Goal: Information Seeking & Learning: Check status

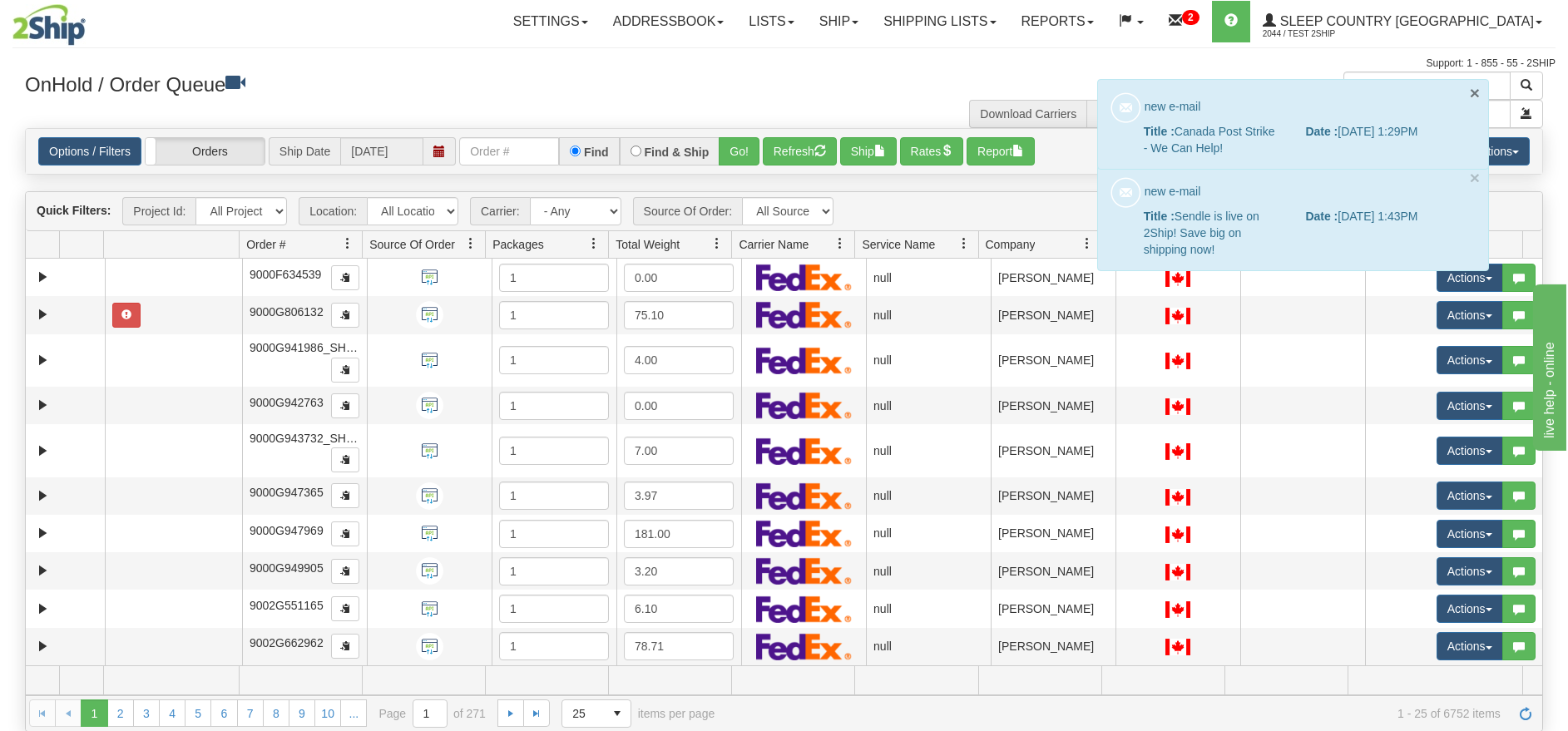
click at [1472, 87] on button "×" at bounding box center [1474, 93] width 10 height 18
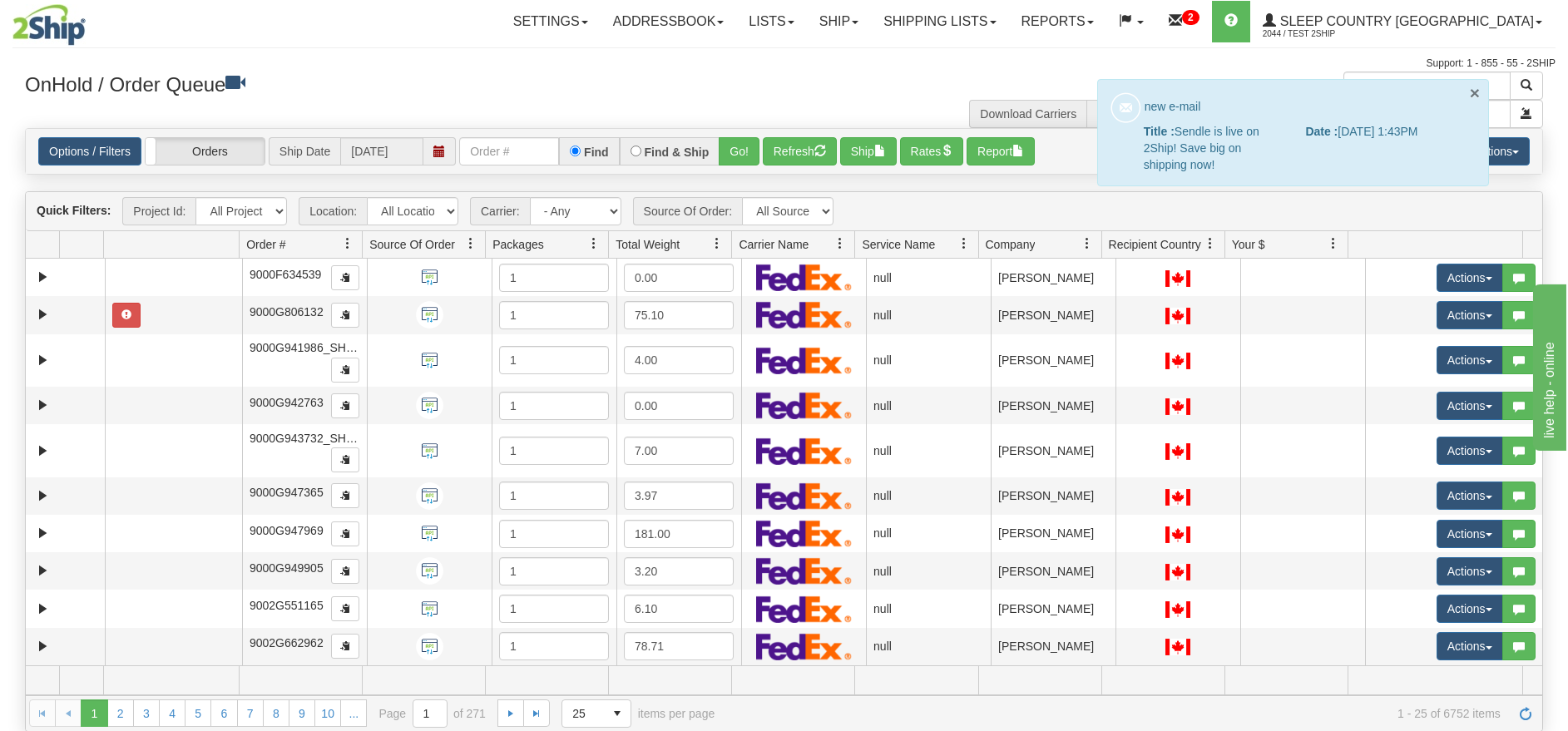
click at [1476, 90] on button "×" at bounding box center [1474, 93] width 10 height 18
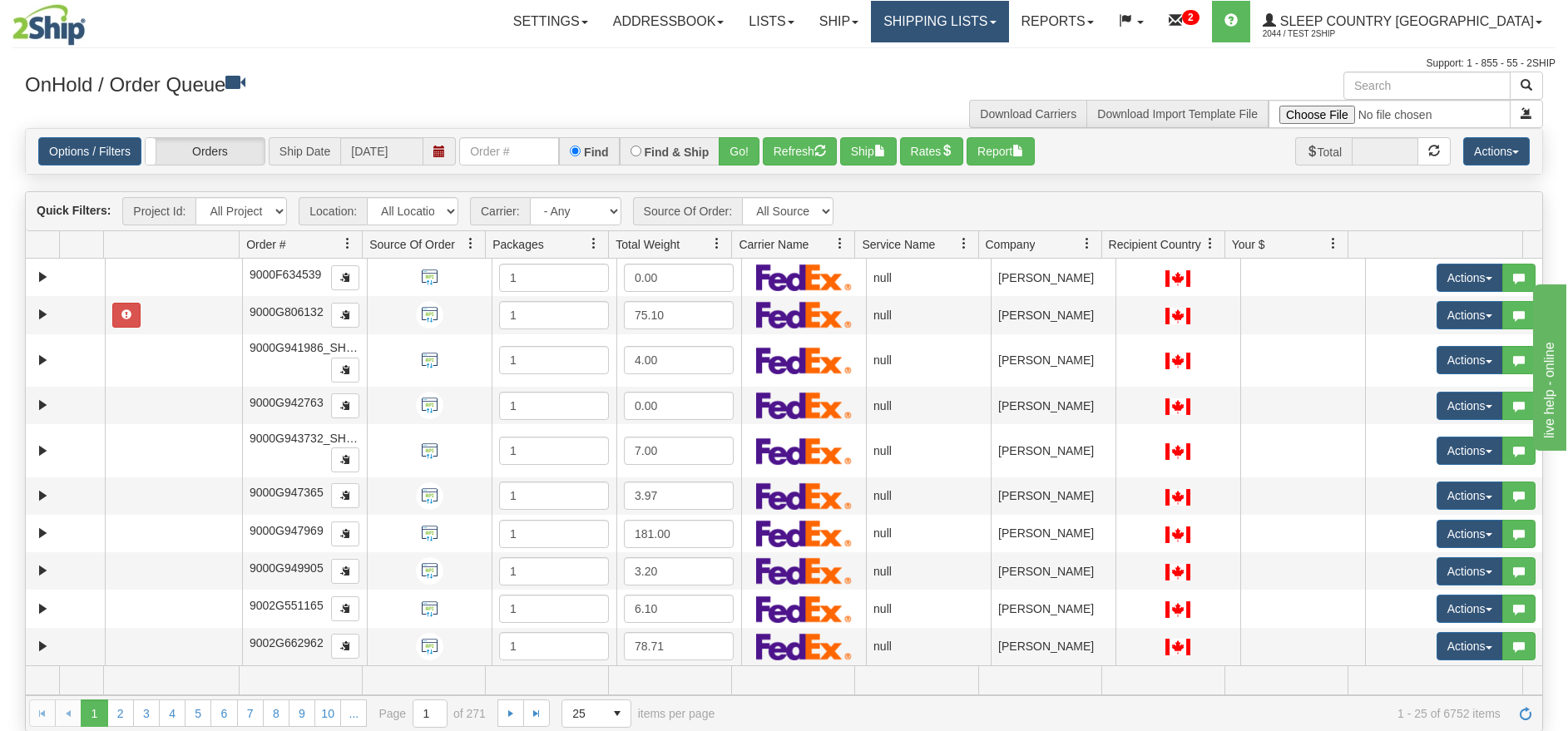
click at [1002, 26] on link "Shipping lists" at bounding box center [938, 22] width 137 height 41
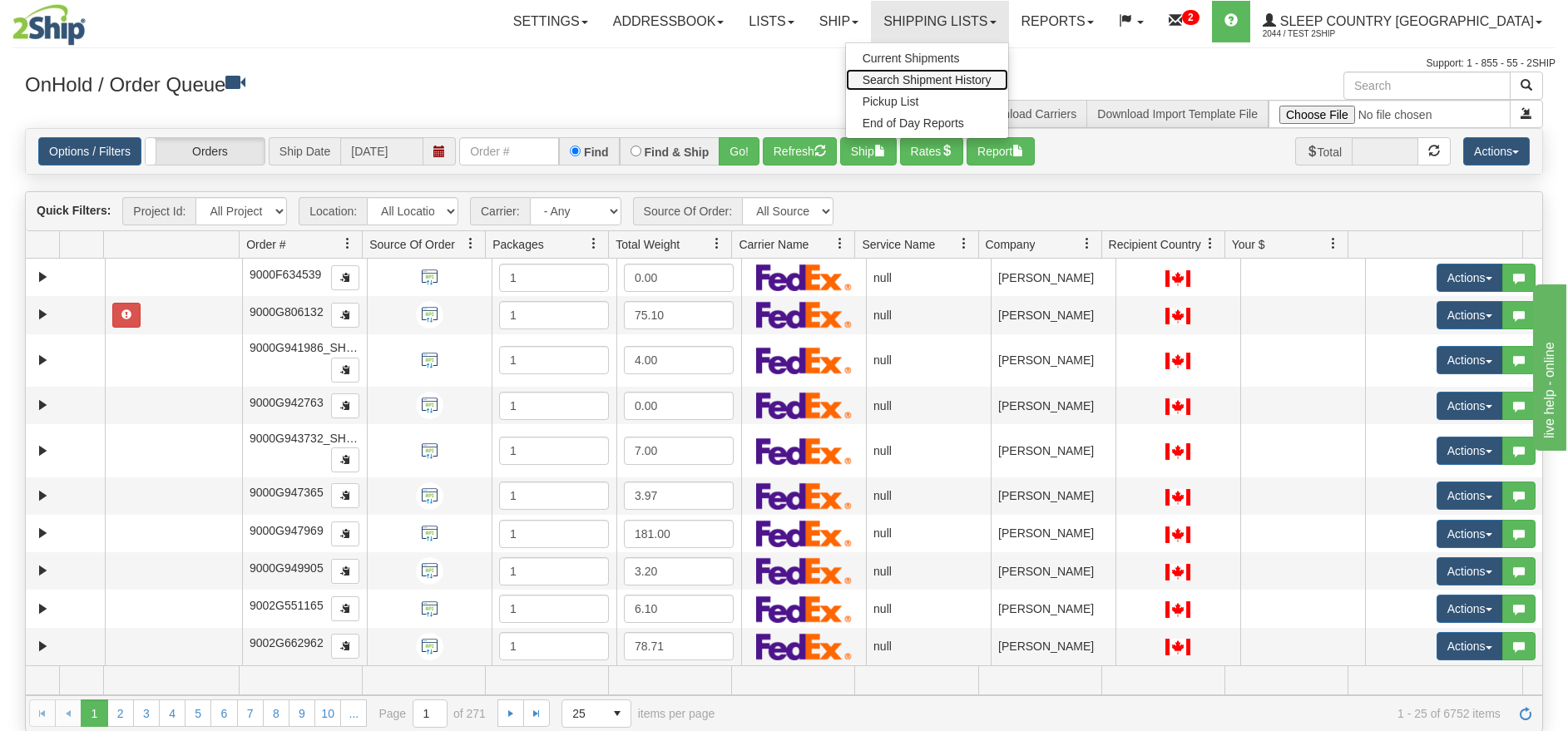
click at [991, 85] on span "Search Shipment History" at bounding box center [926, 80] width 129 height 14
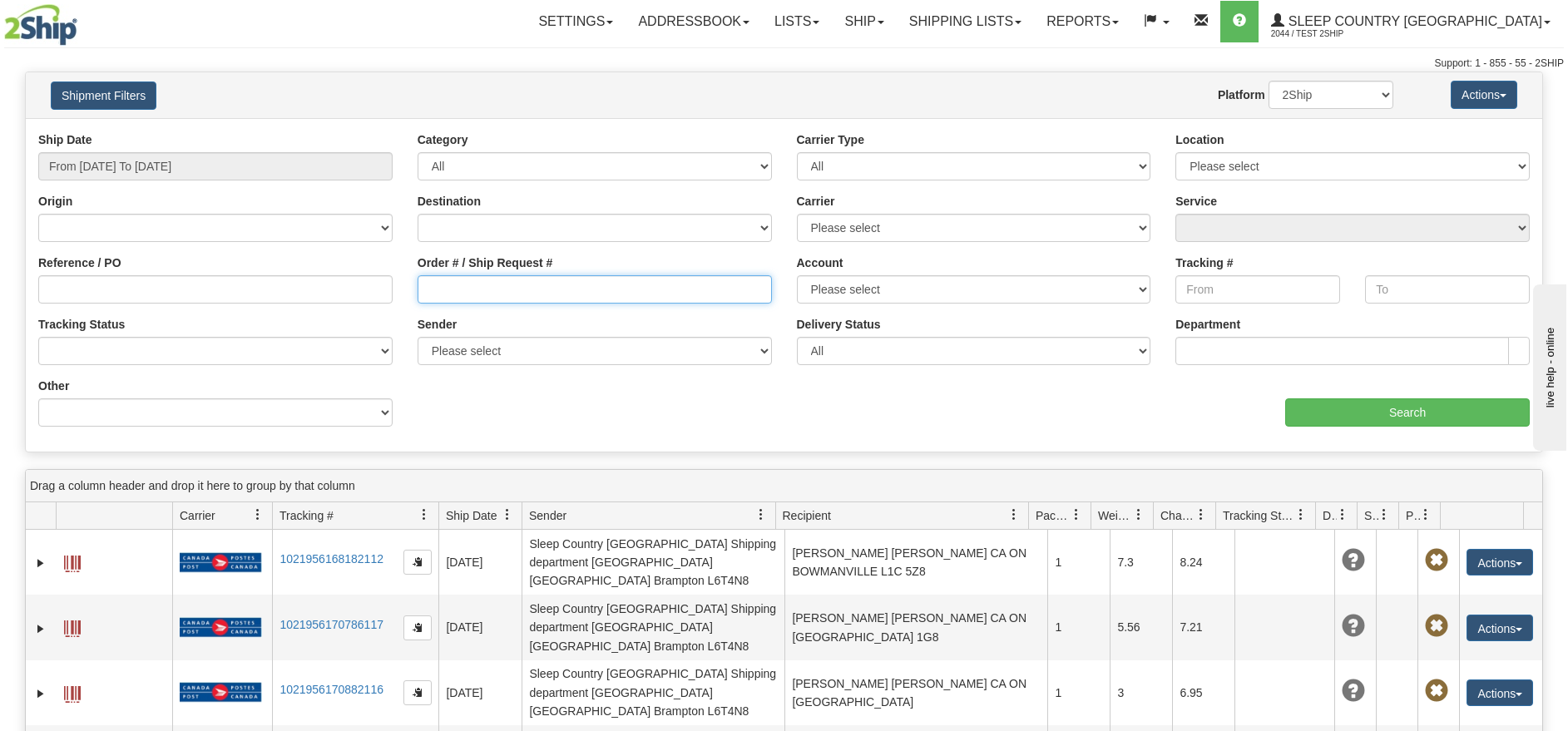
click at [524, 294] on input "Order # / Ship Request #" at bounding box center [594, 289] width 354 height 29
paste input "9002H983235"
type input "9002H983235"
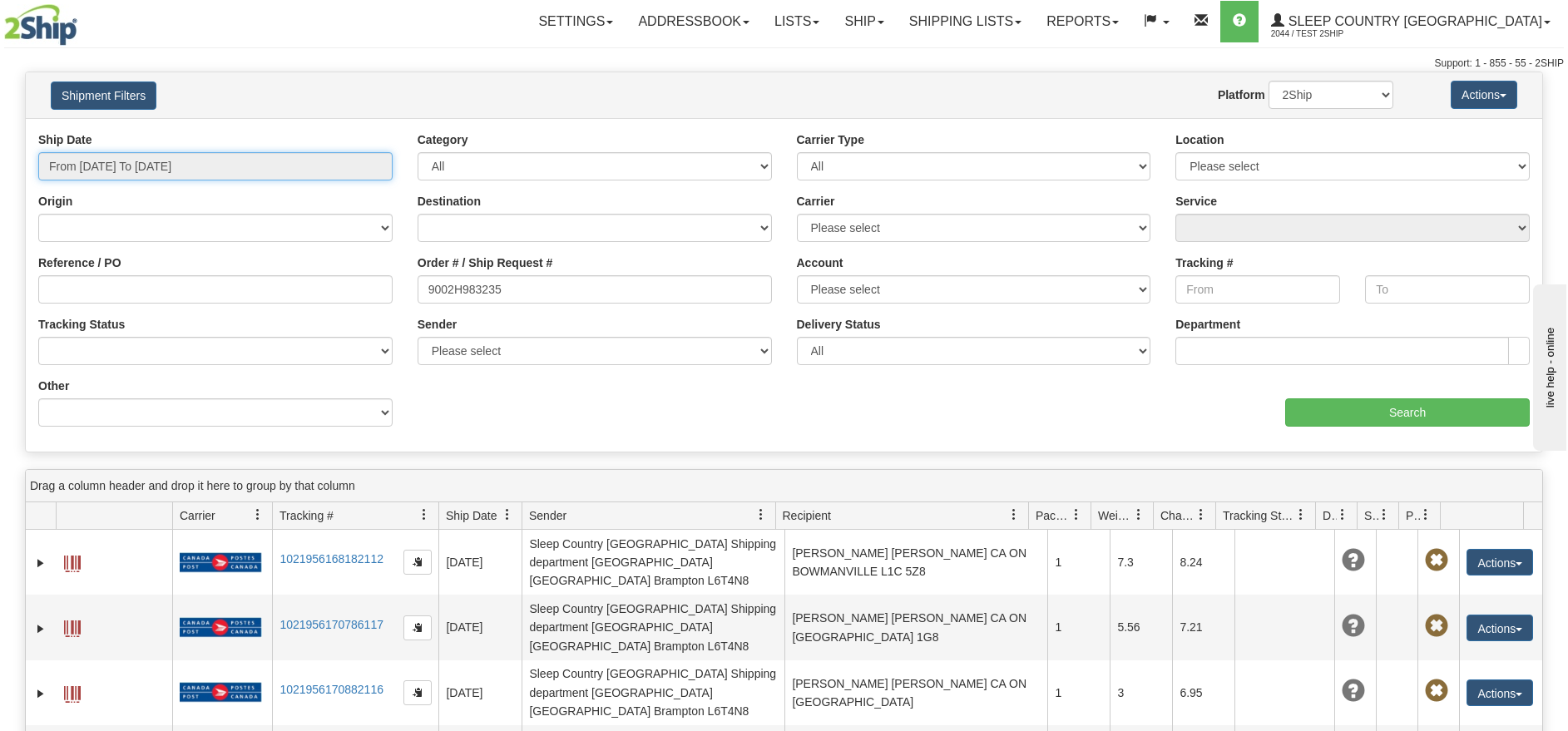
click at [265, 165] on input "From 09/02/2025 To 09/03/2025" at bounding box center [215, 166] width 354 height 29
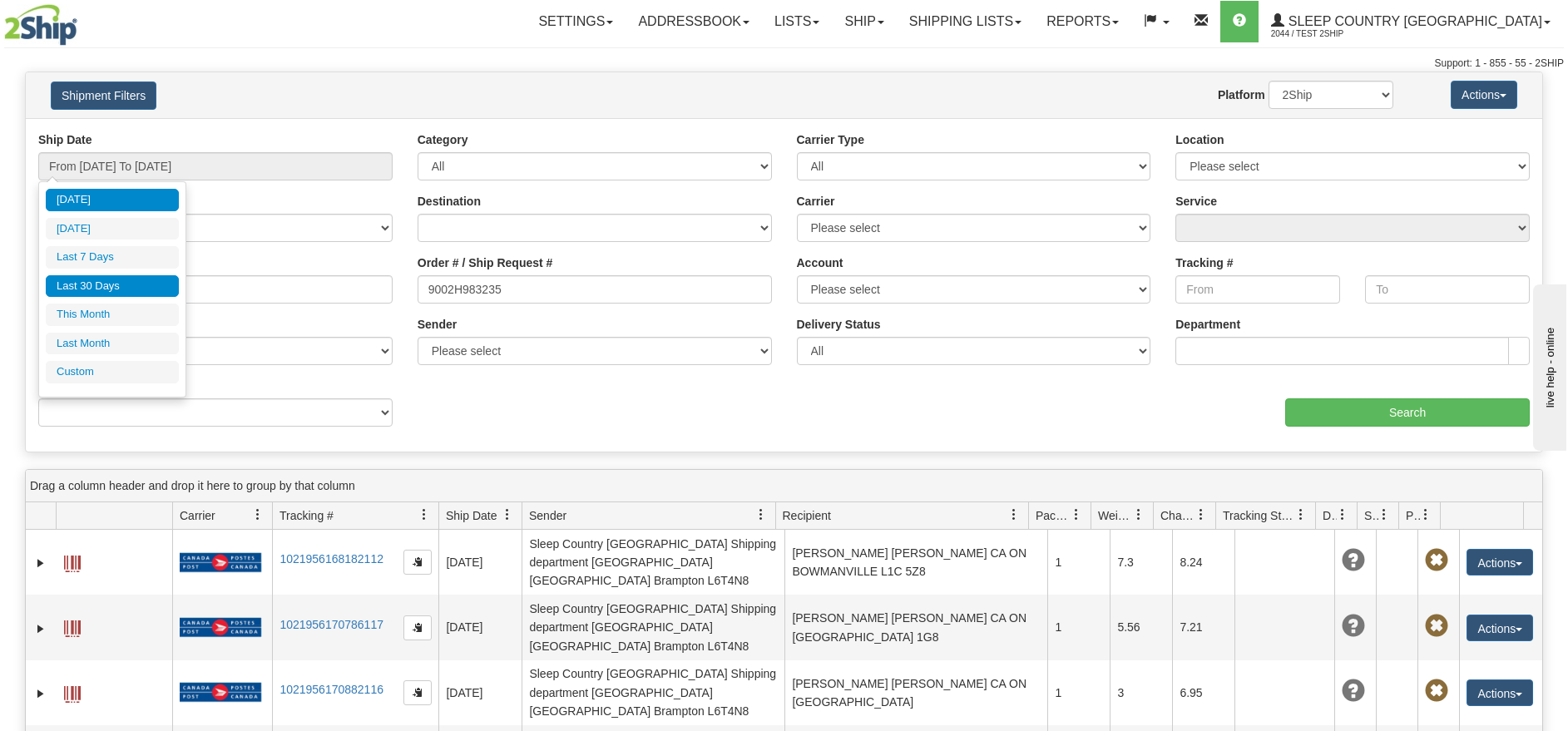
click at [129, 289] on li "Last 30 Days" at bounding box center [111, 286] width 133 height 23
type input "From 08/05/2025 To 09/03/2025"
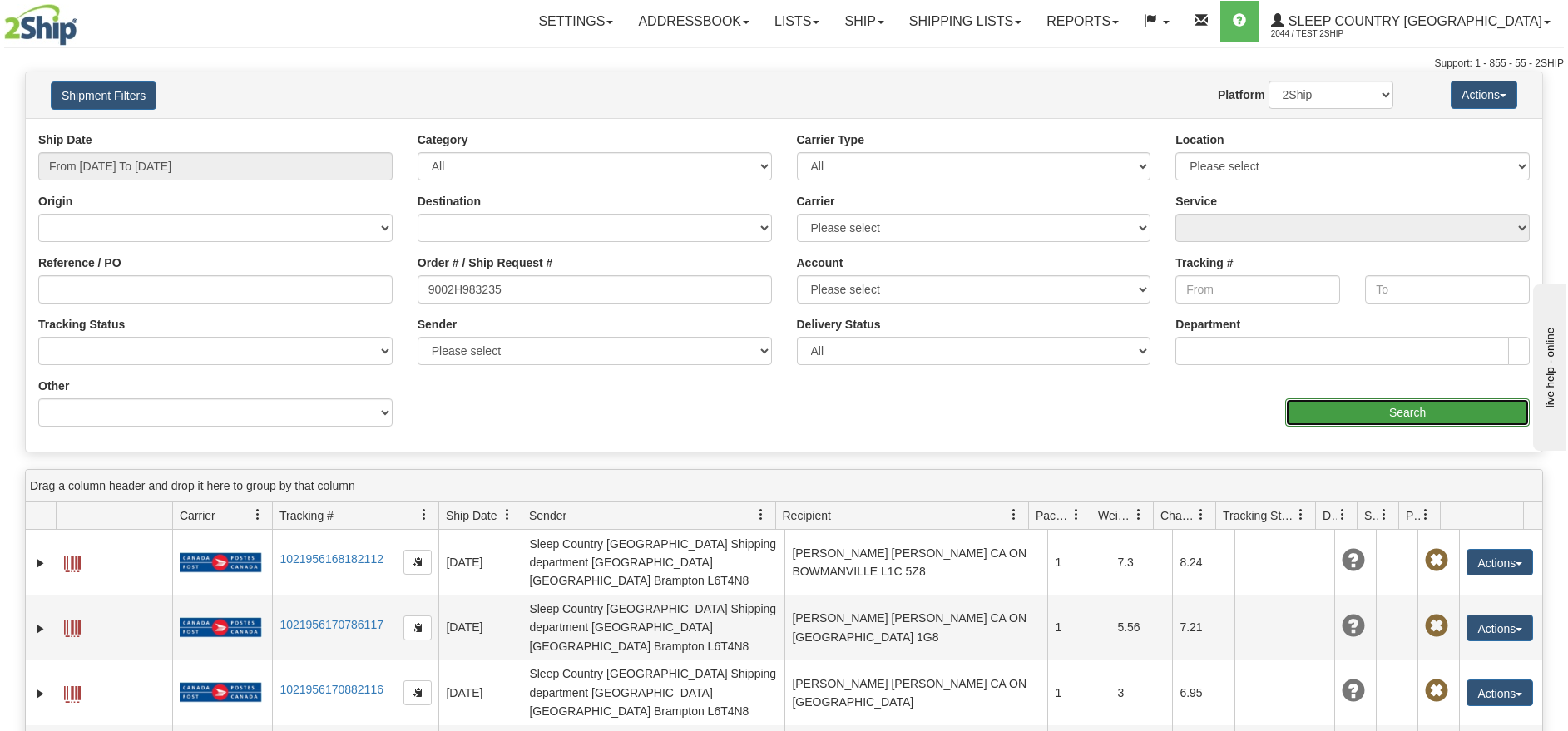
click at [1374, 406] on input "Search" at bounding box center [1407, 412] width 244 height 29
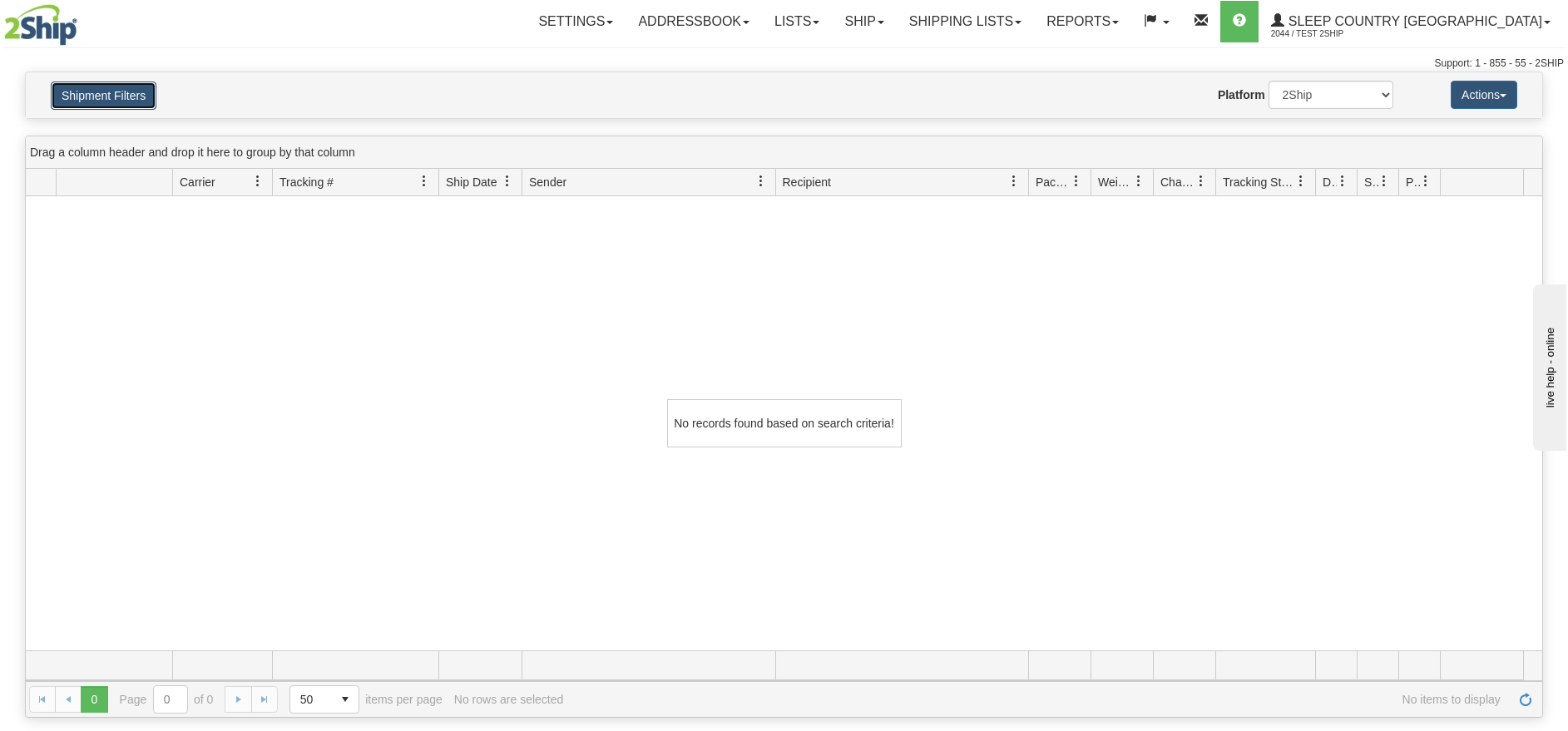
drag, startPoint x: 119, startPoint y: 87, endPoint x: 195, endPoint y: 178, distance: 118.6
click at [120, 88] on button "Shipment Filters" at bounding box center [102, 96] width 105 height 29
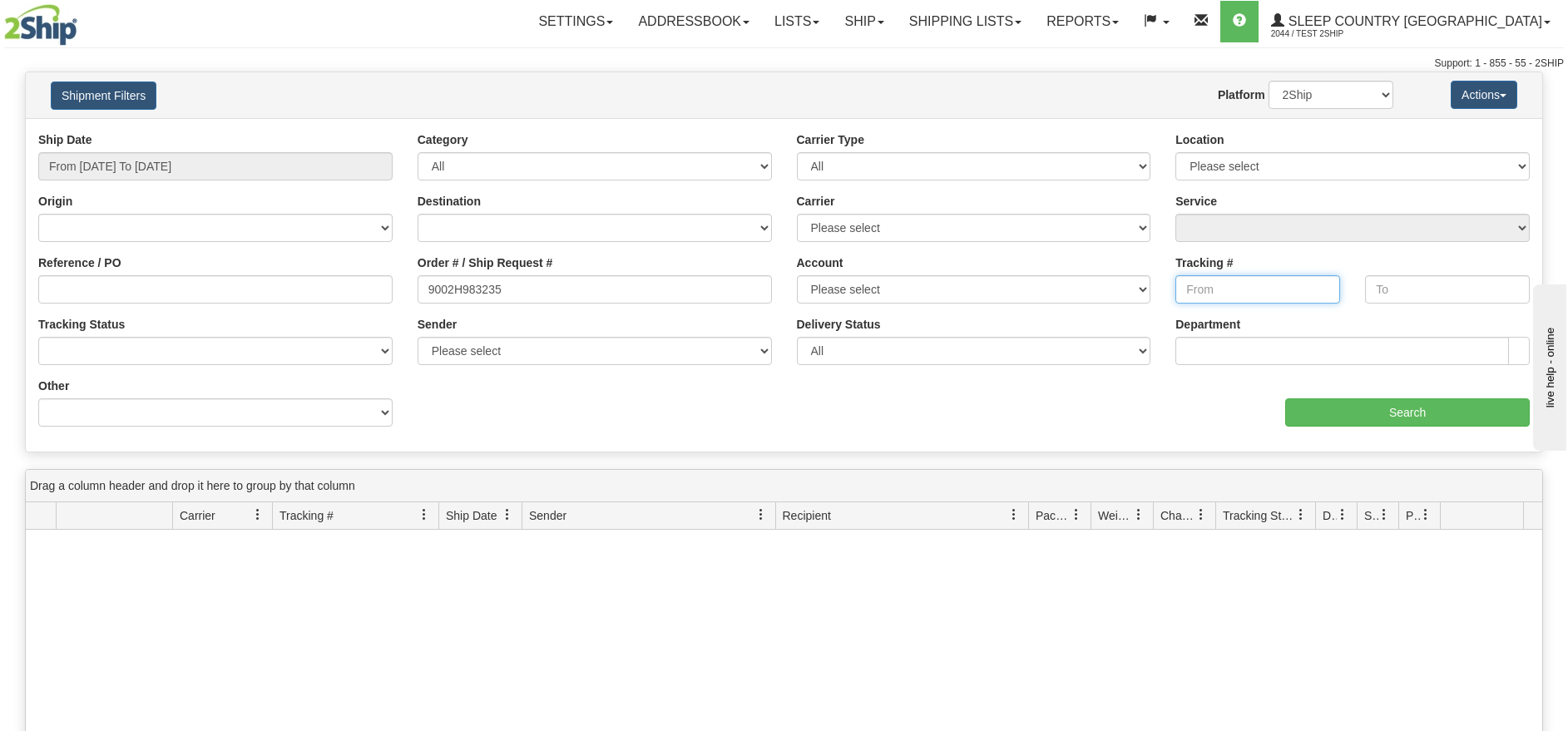
click at [1254, 283] on input "Tracking #" at bounding box center [1257, 289] width 165 height 29
paste input "392237854574"
type input "392237854574"
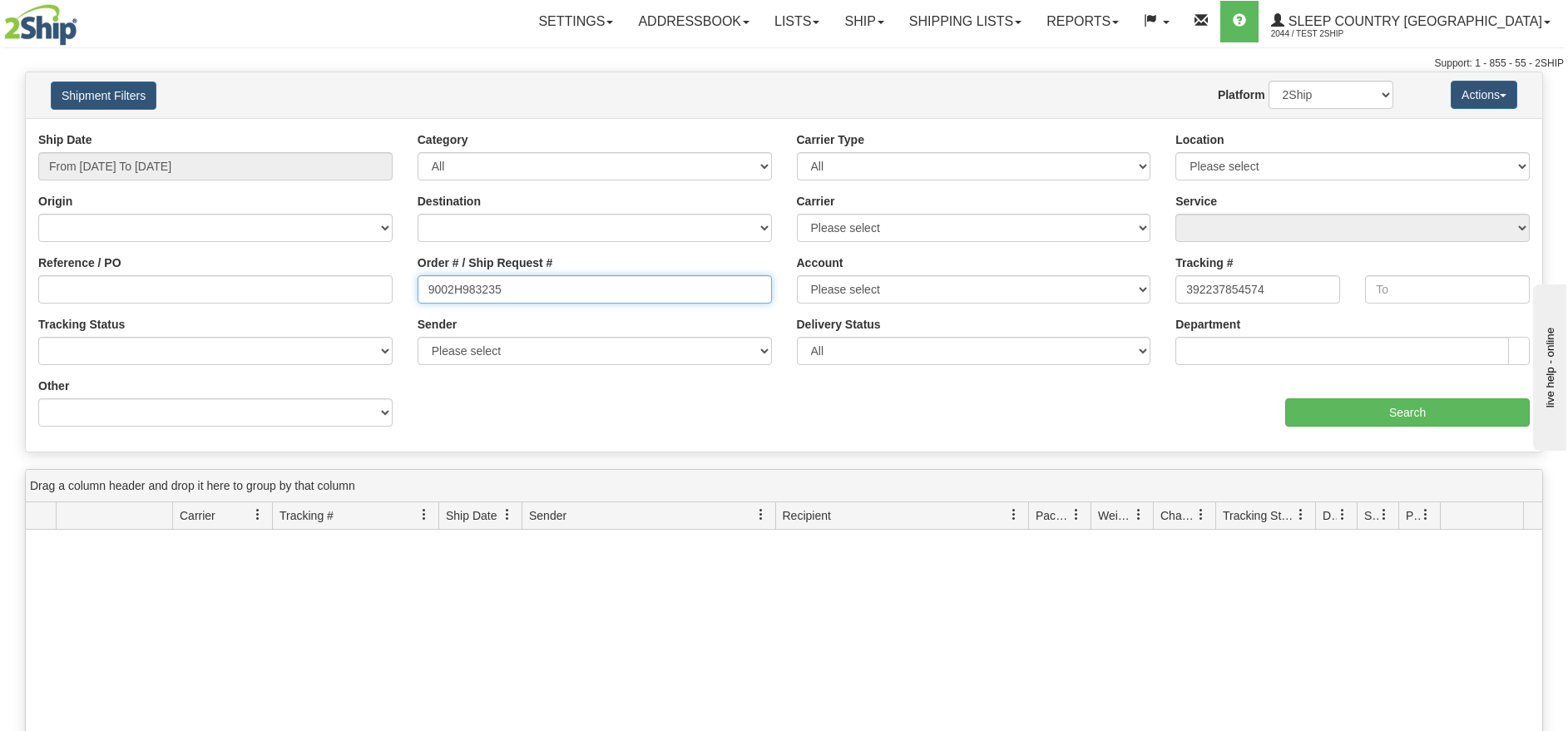
drag, startPoint x: 422, startPoint y: 270, endPoint x: 367, endPoint y: 270, distance: 55.0
click at [367, 131] on div "Reference / PO Order # / Ship Request # 9002H983235 Account Please select Canad…" at bounding box center [784, 131] width 1516 height 0
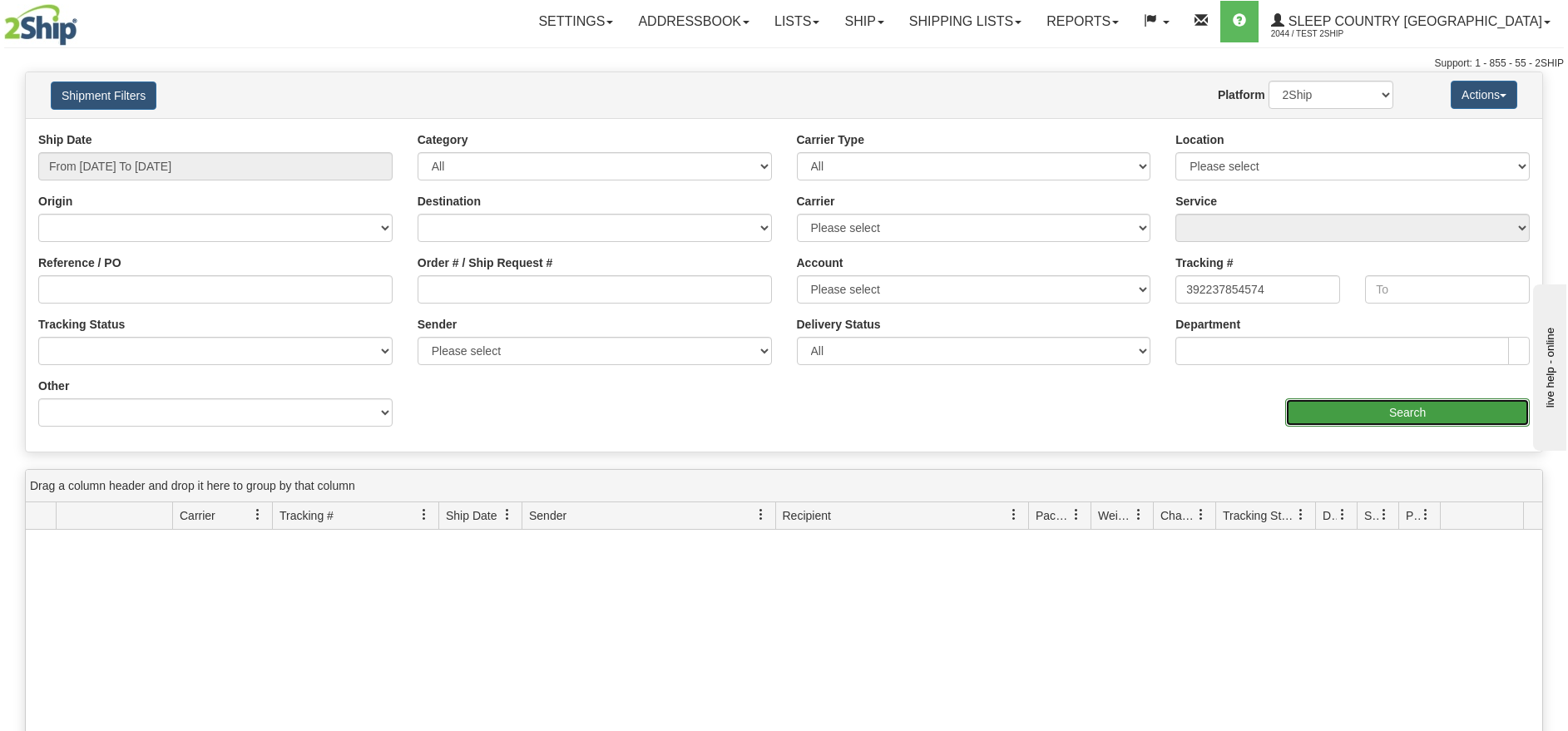
click at [1371, 409] on input "Search" at bounding box center [1407, 412] width 244 height 29
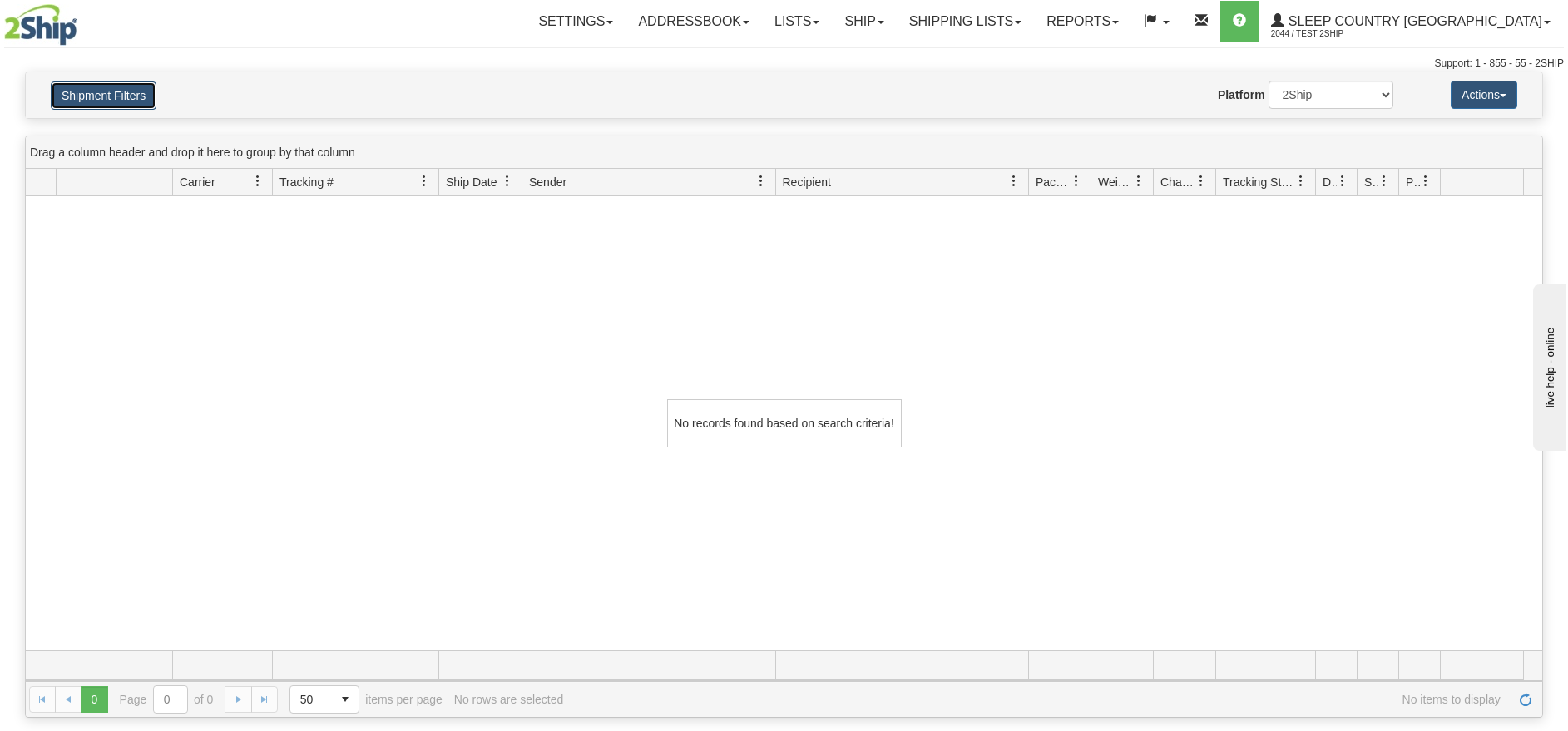
click at [129, 88] on button "Shipment Filters" at bounding box center [102, 96] width 105 height 29
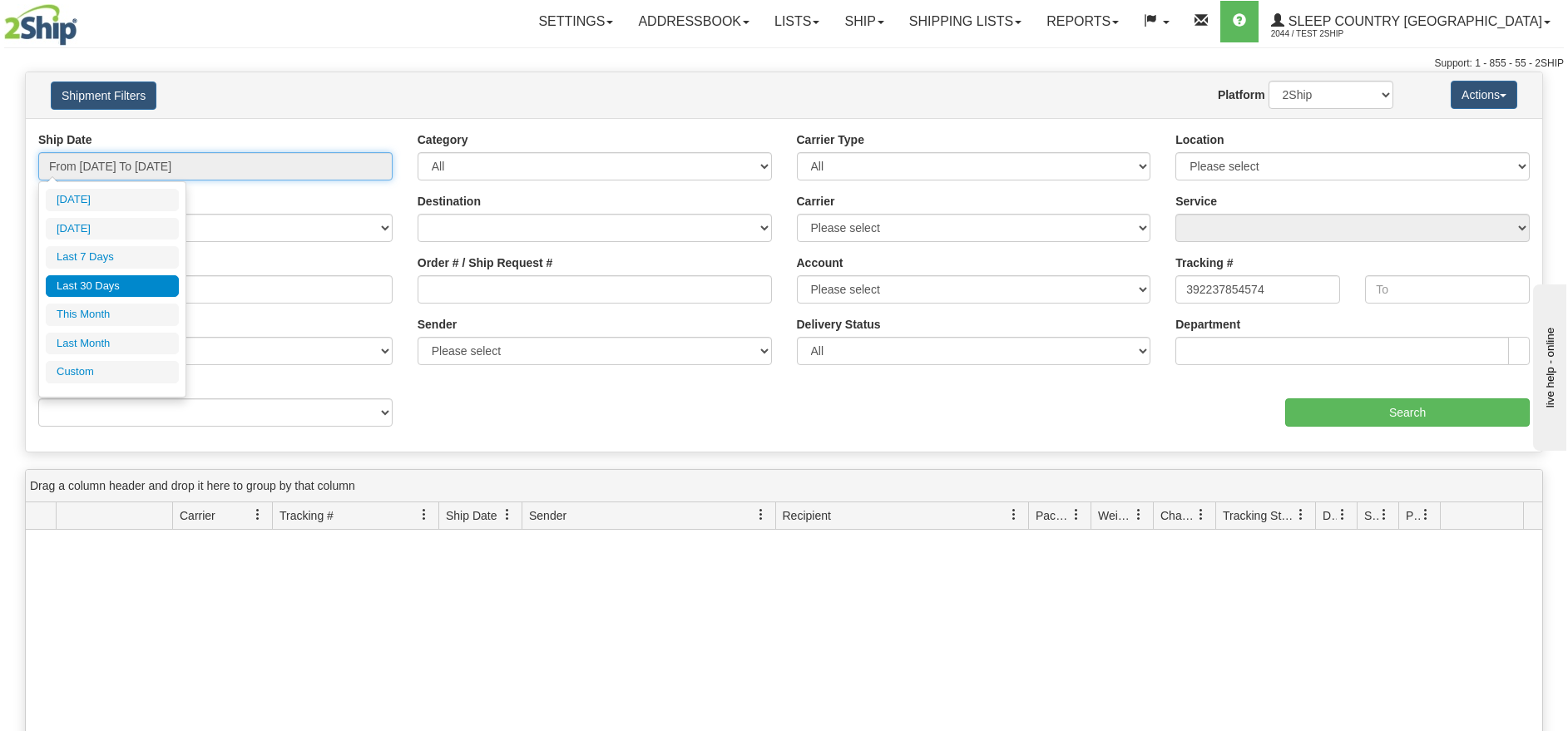
click at [208, 159] on input "From 08/05/2025 To 09/03/2025" at bounding box center [215, 166] width 354 height 29
click at [103, 373] on li "Custom" at bounding box center [111, 371] width 133 height 23
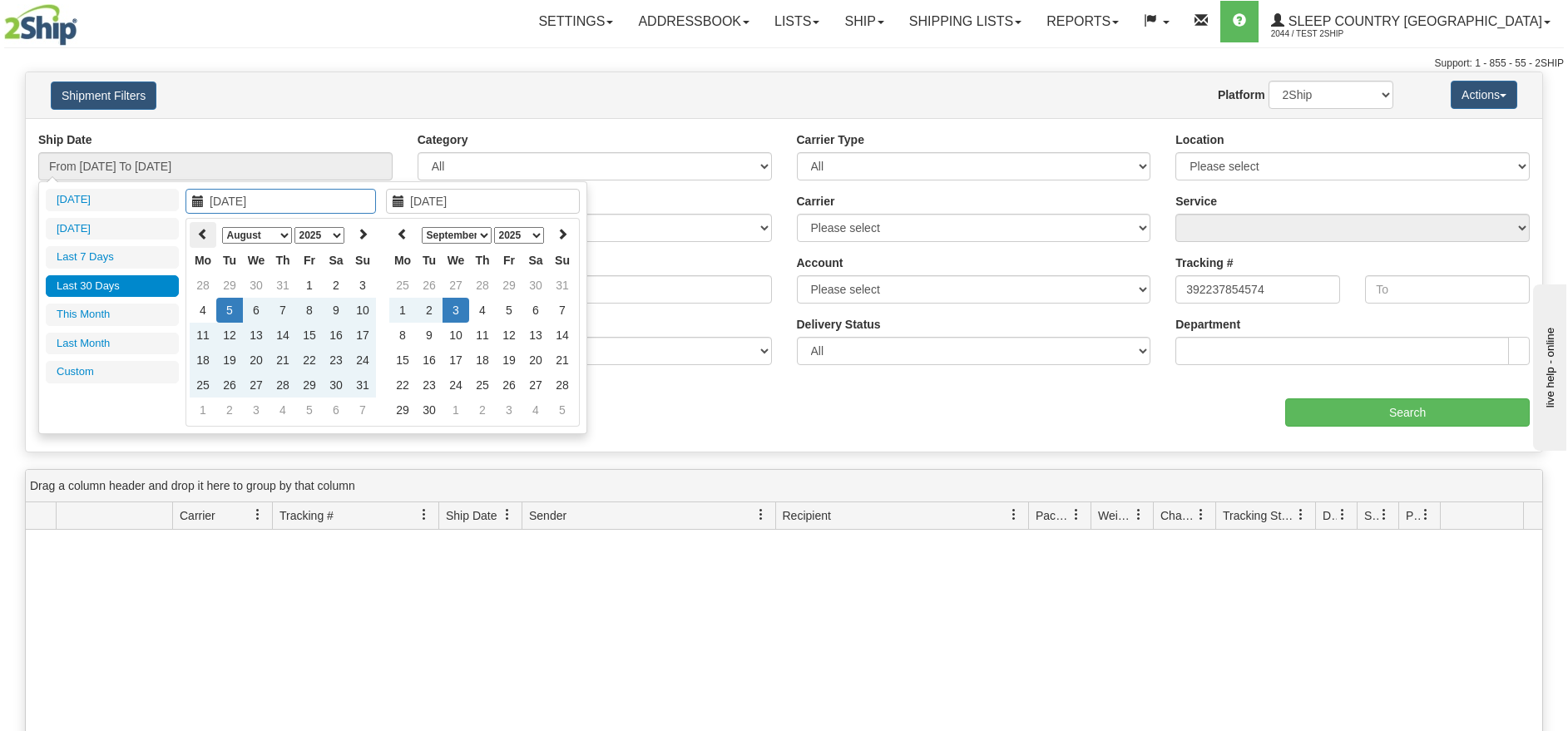
click at [197, 233] on icon at bounding box center [203, 233] width 12 height 12
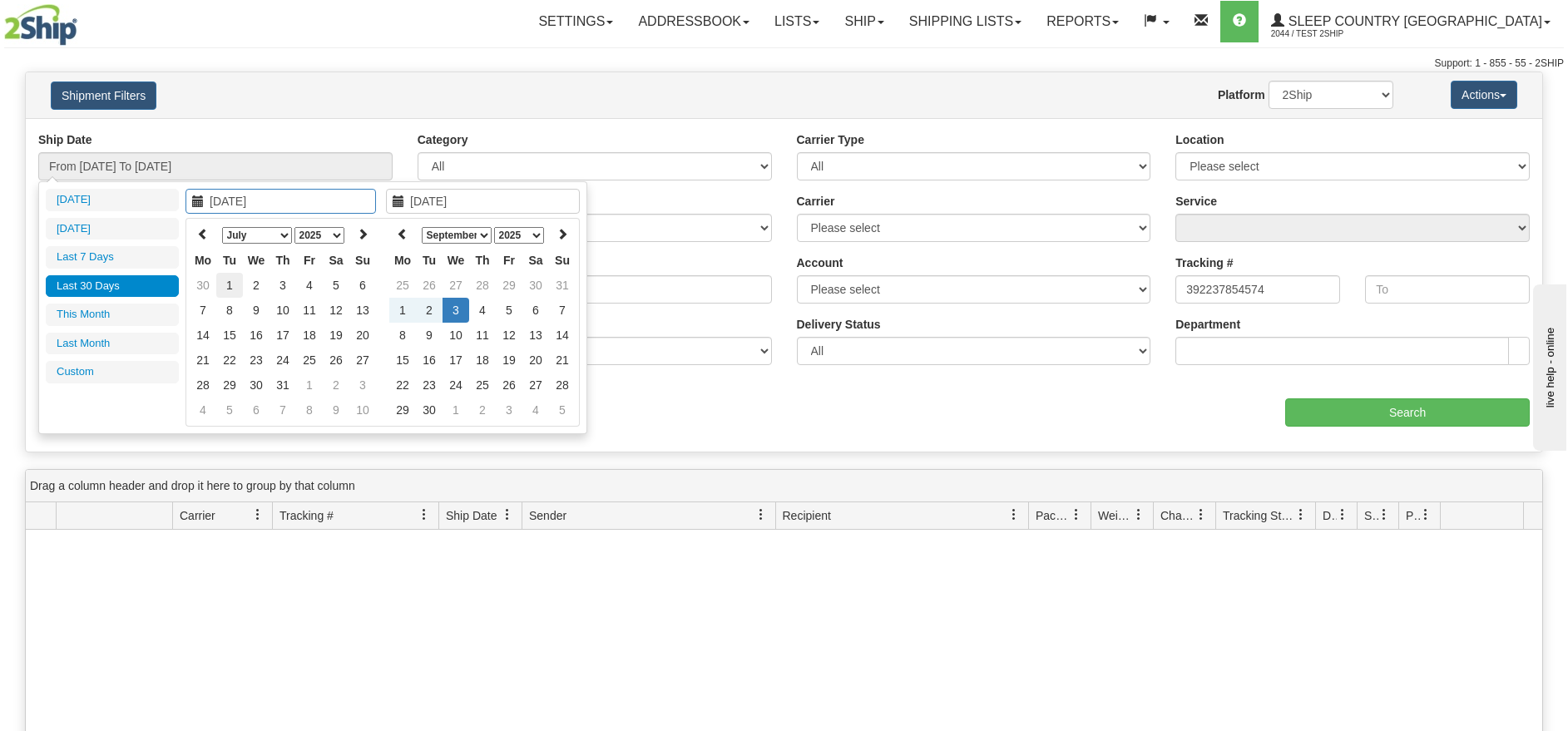
type input "07/01/2025"
click at [232, 284] on td "1" at bounding box center [229, 285] width 27 height 25
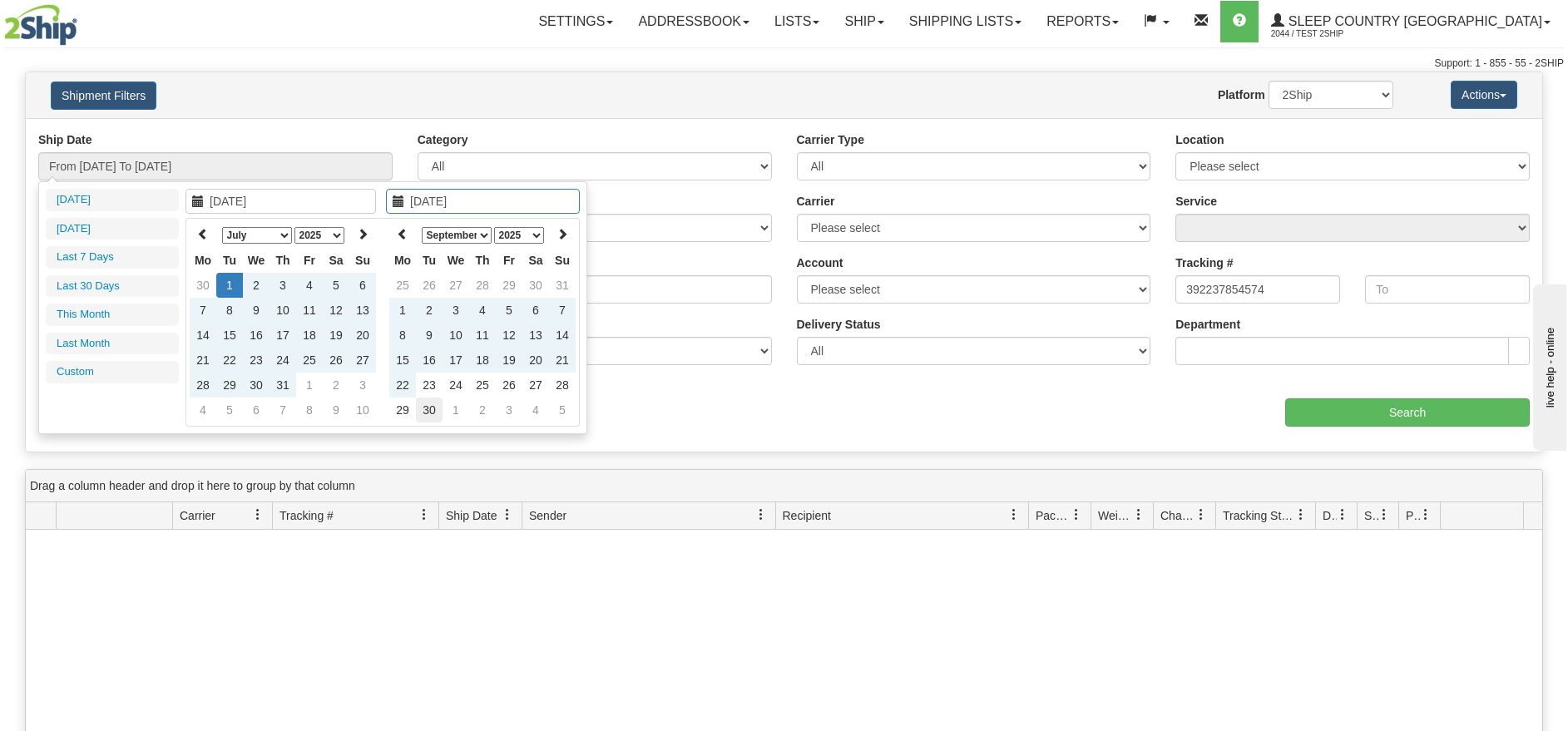
type input "09/30/2025"
click at [424, 405] on td "30" at bounding box center [429, 409] width 27 height 25
type input "From 07/01/2025 To 09/30/2025"
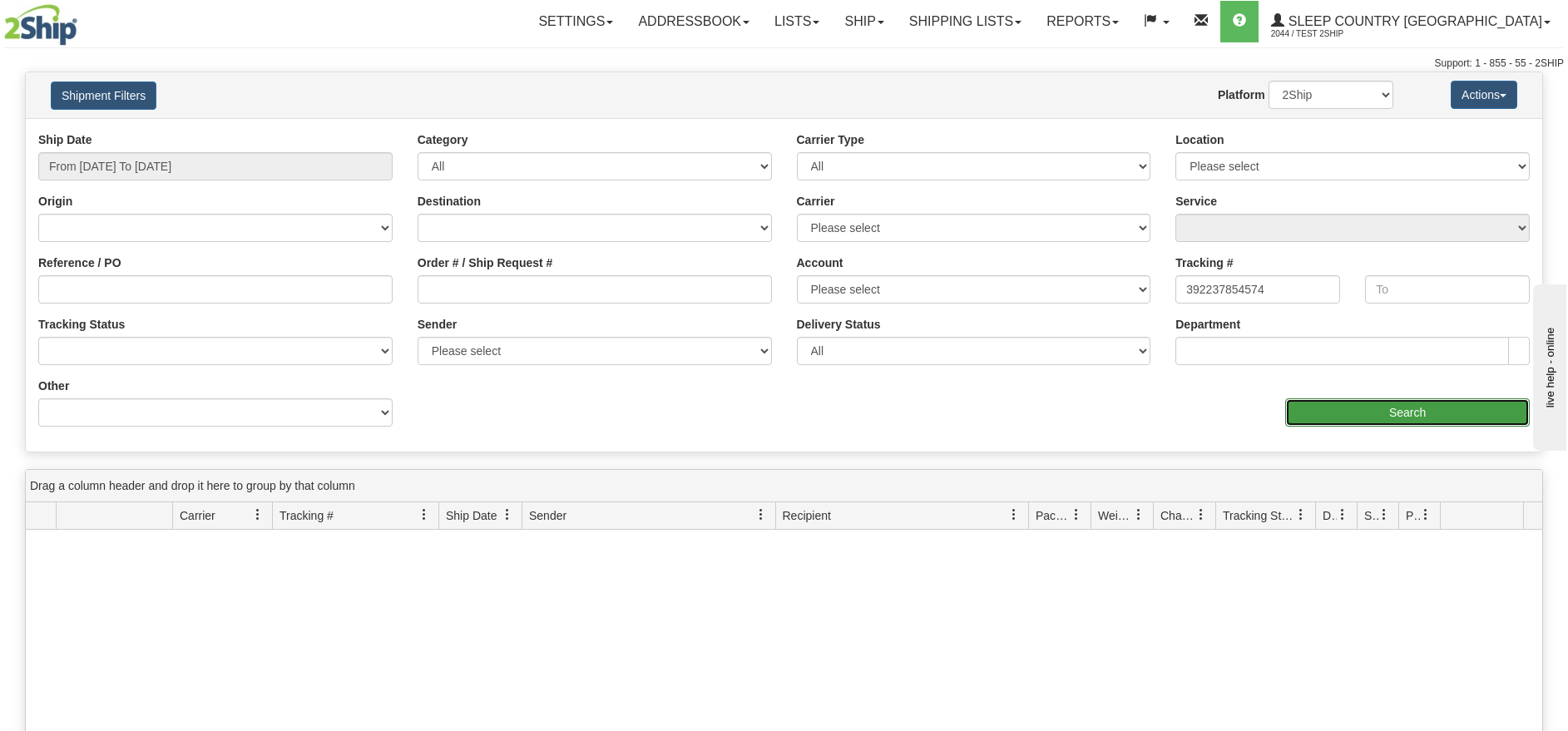
click at [1355, 426] on input "Search" at bounding box center [1407, 412] width 244 height 29
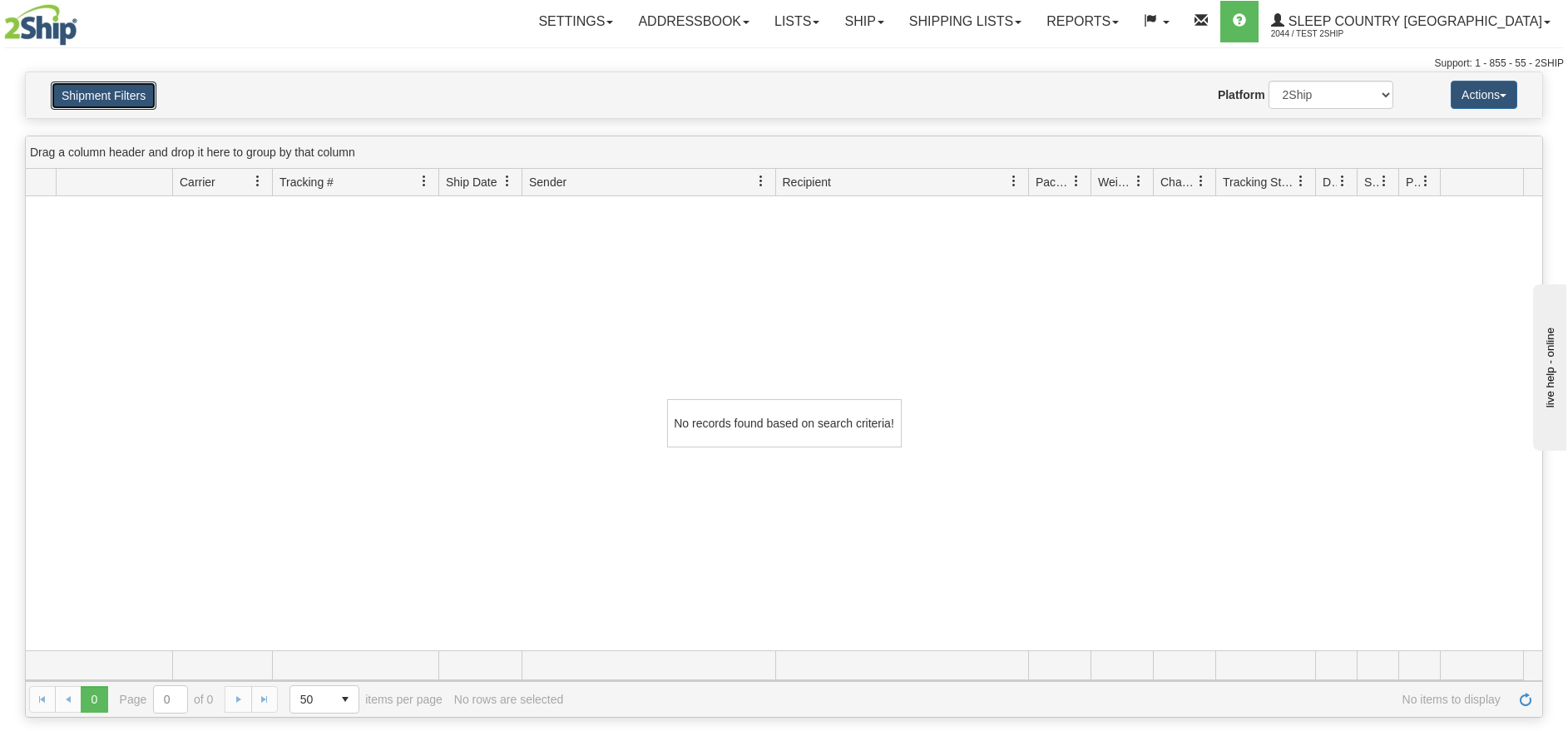
drag, startPoint x: 75, startPoint y: 93, endPoint x: 176, endPoint y: 136, distance: 109.8
click at [75, 94] on button "Shipment Filters" at bounding box center [102, 96] width 105 height 29
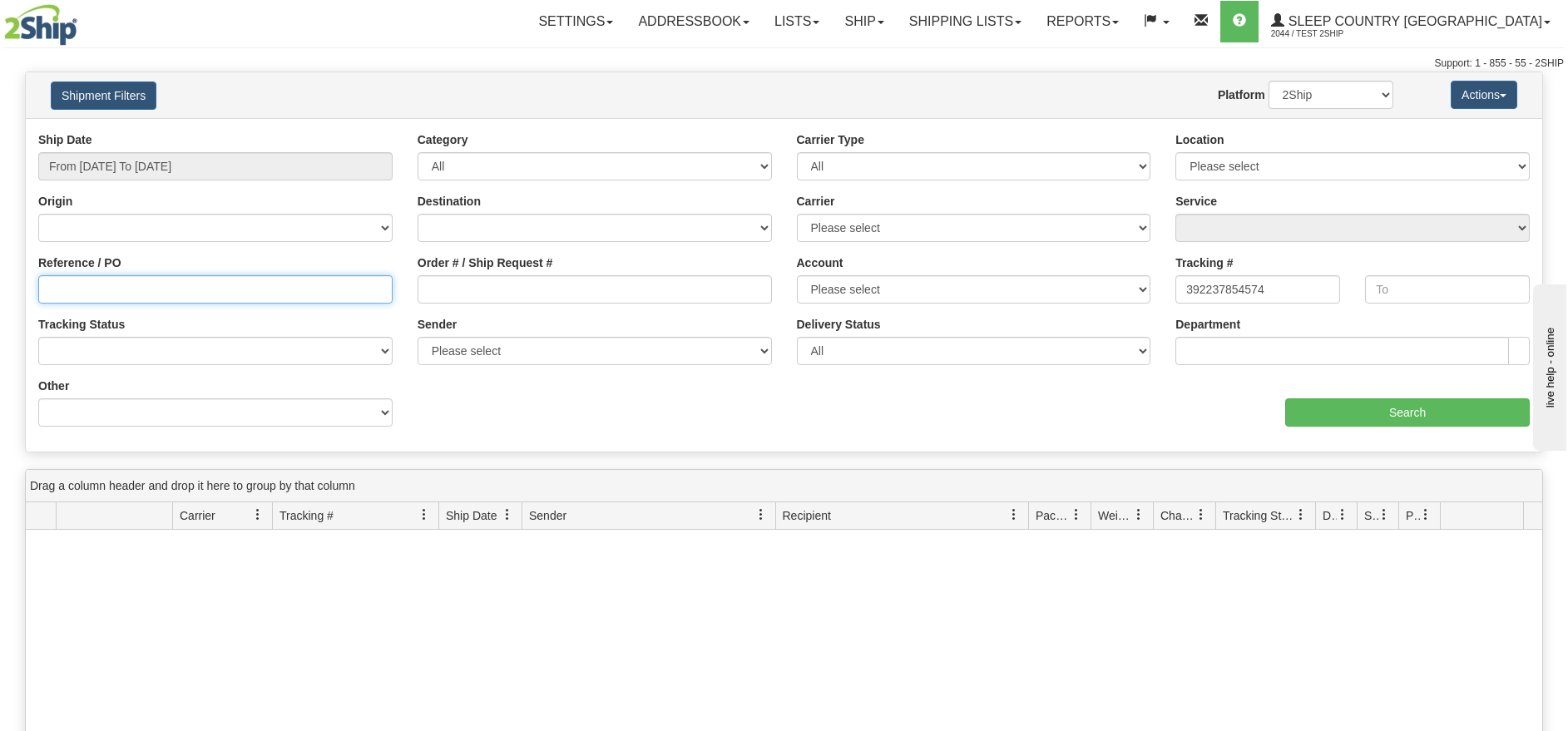
click at [125, 299] on input "Reference / PO" at bounding box center [215, 289] width 354 height 29
paste input "392237854574"
type input "392237854574"
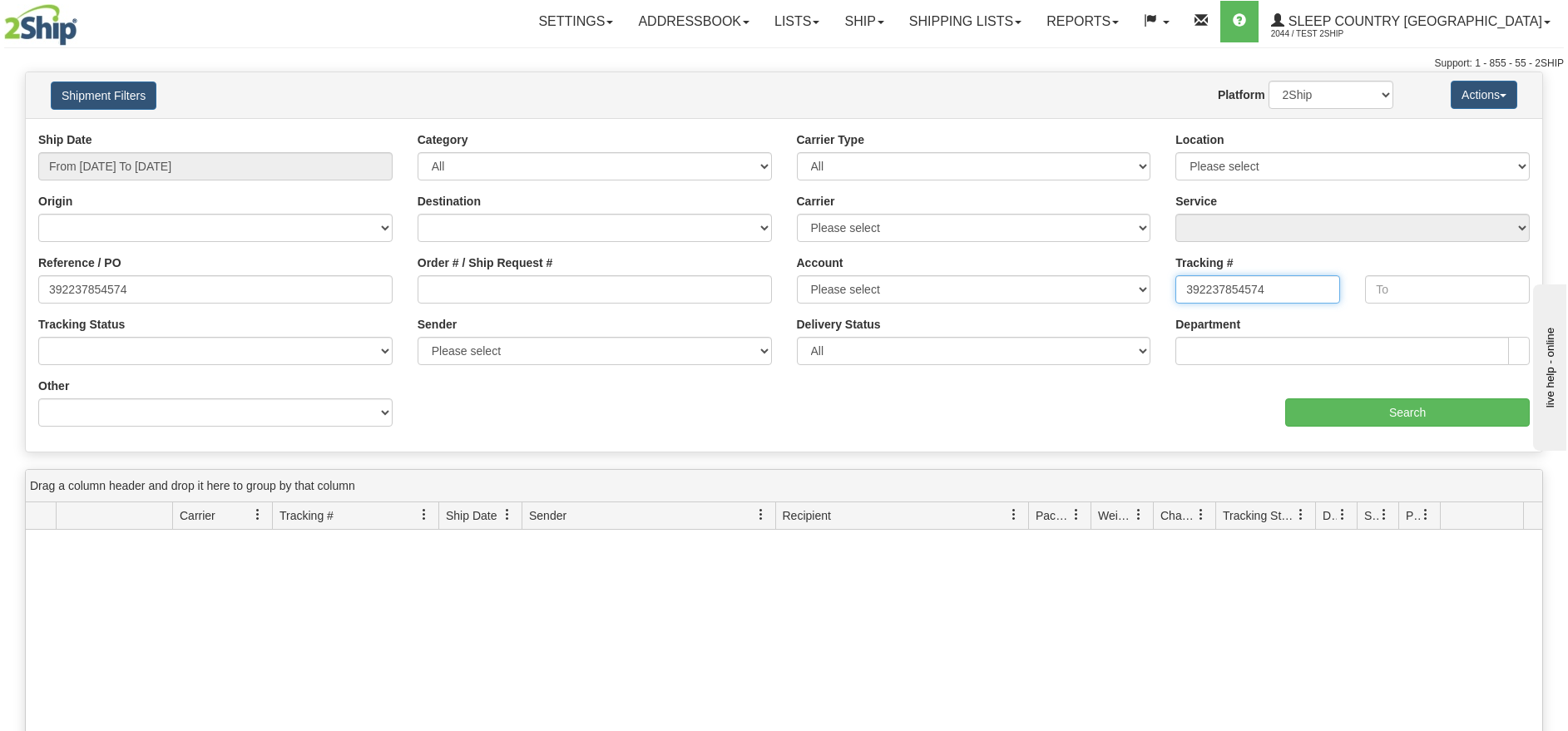
click at [1200, 296] on input "392237854574" at bounding box center [1257, 289] width 165 height 29
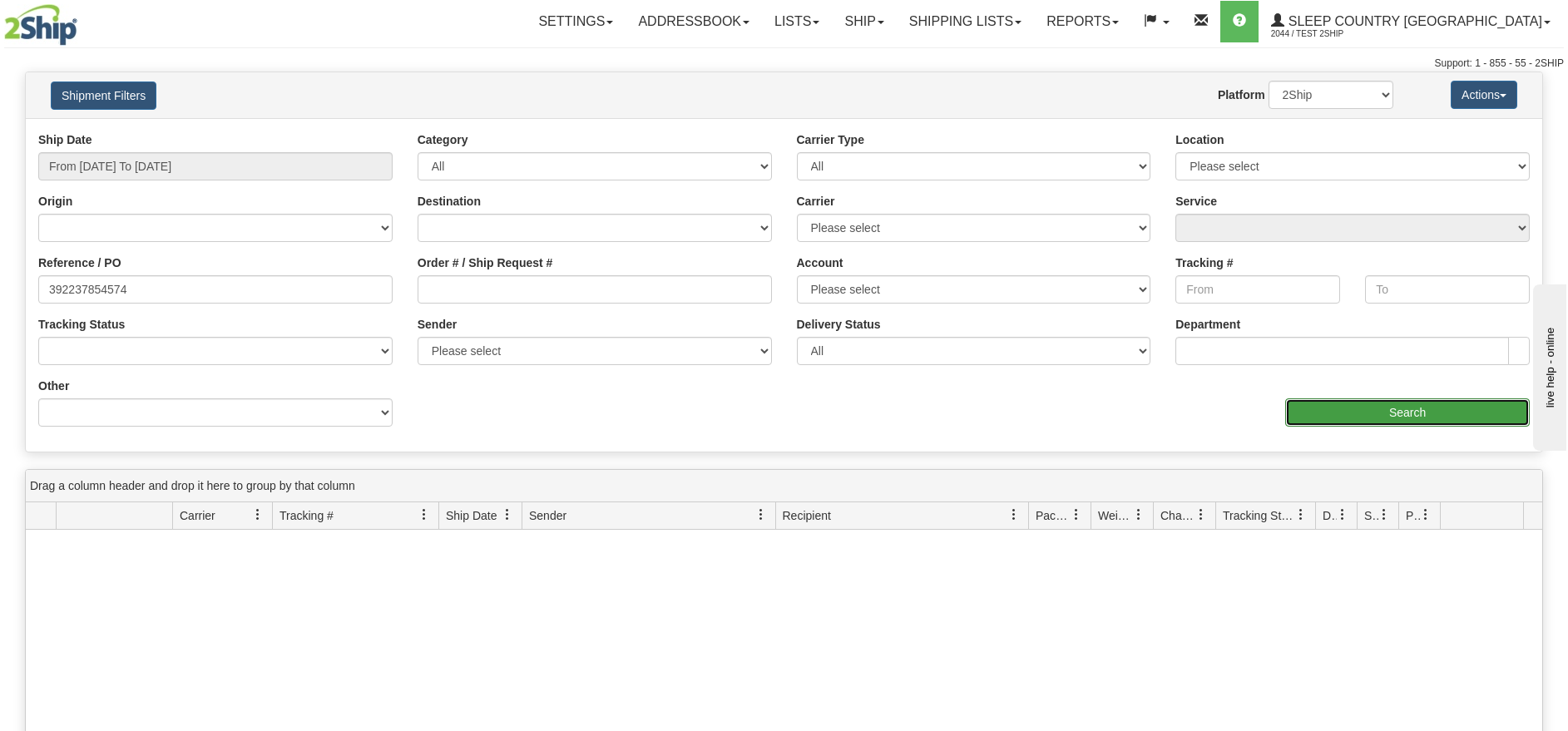
click at [1398, 413] on input "Search" at bounding box center [1407, 412] width 244 height 29
